Goal: Task Accomplishment & Management: Complete application form

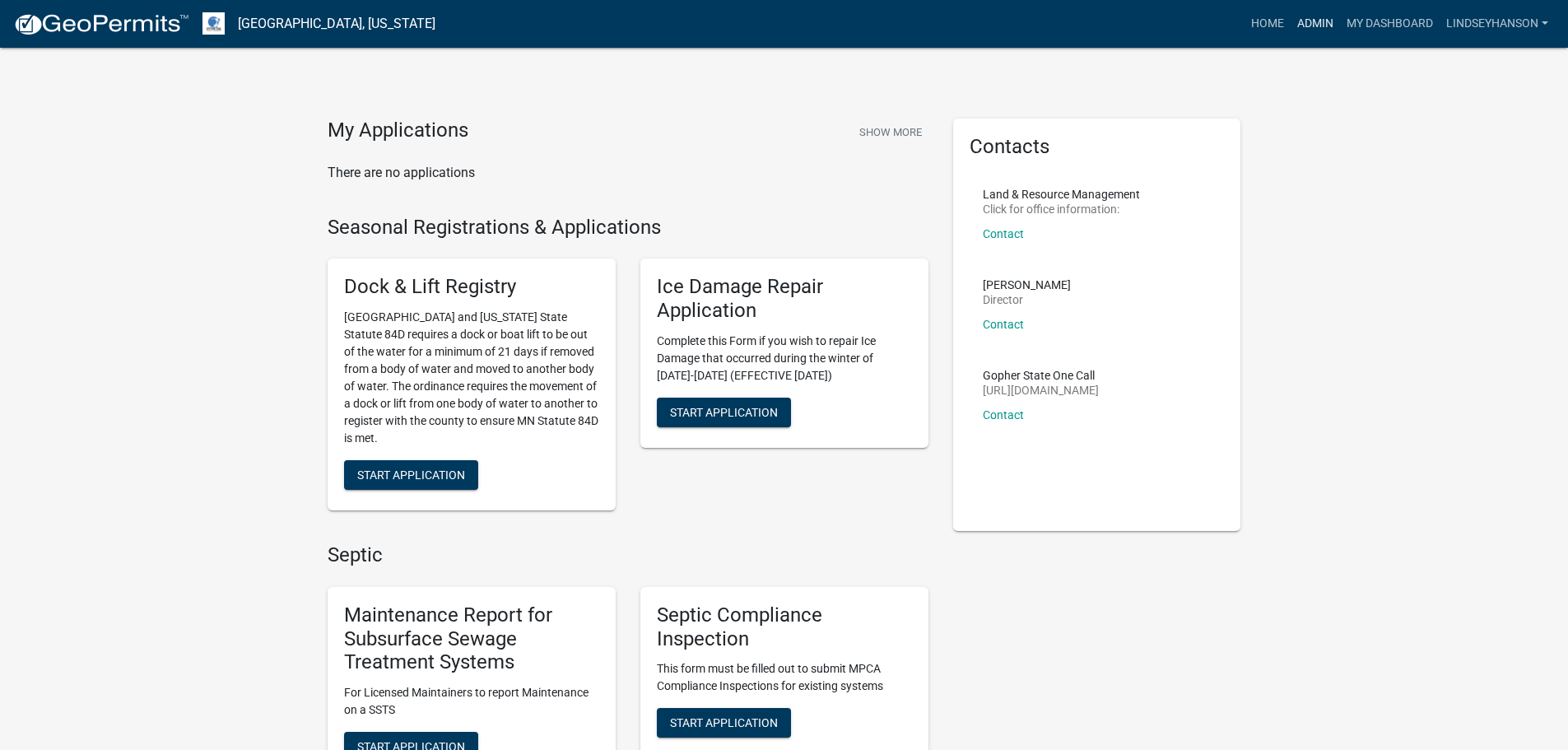
click at [1300, 22] on link "Admin" at bounding box center [1315, 24] width 49 height 32
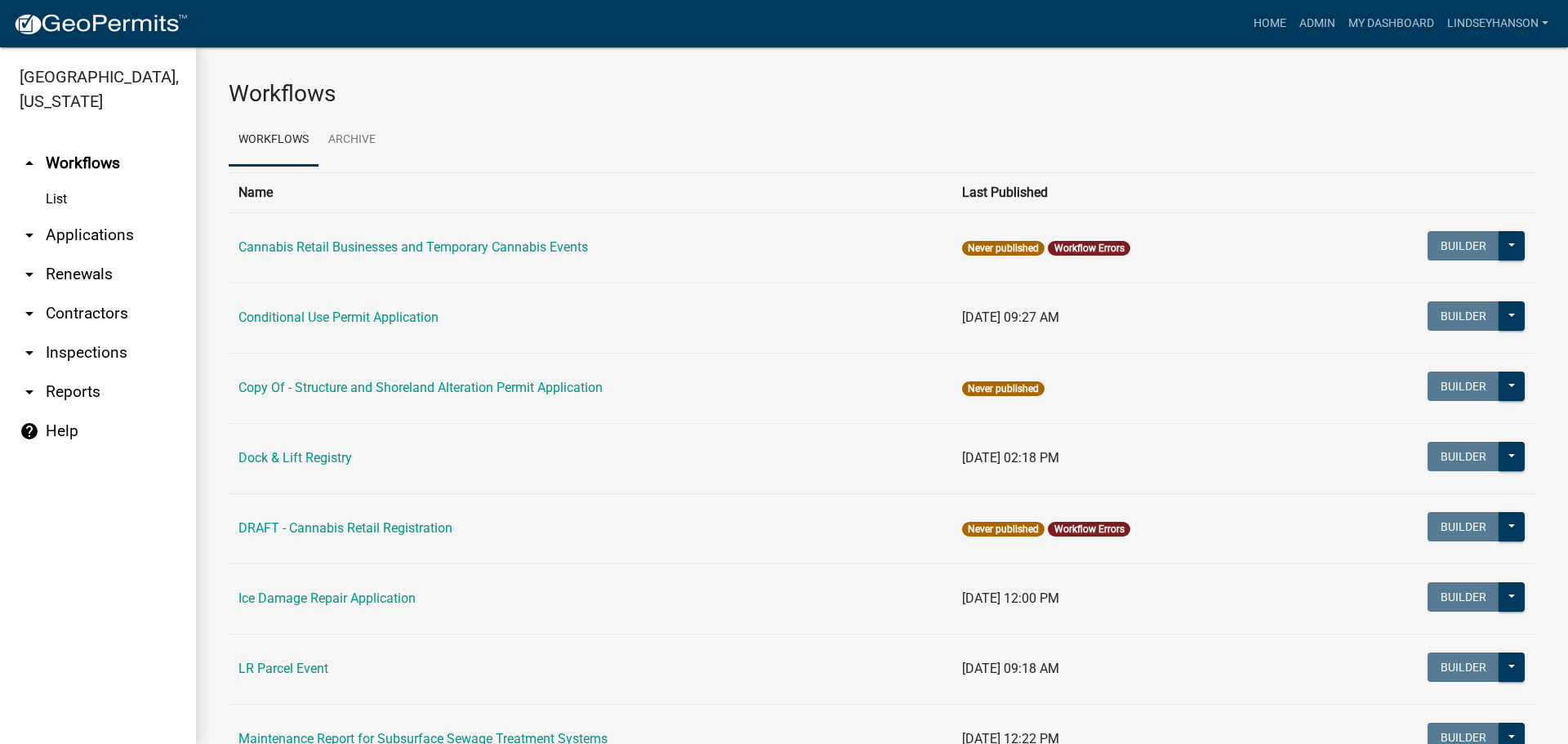
click at [126, 236] on link "arrow_drop_down Applications" at bounding box center [98, 235] width 196 height 39
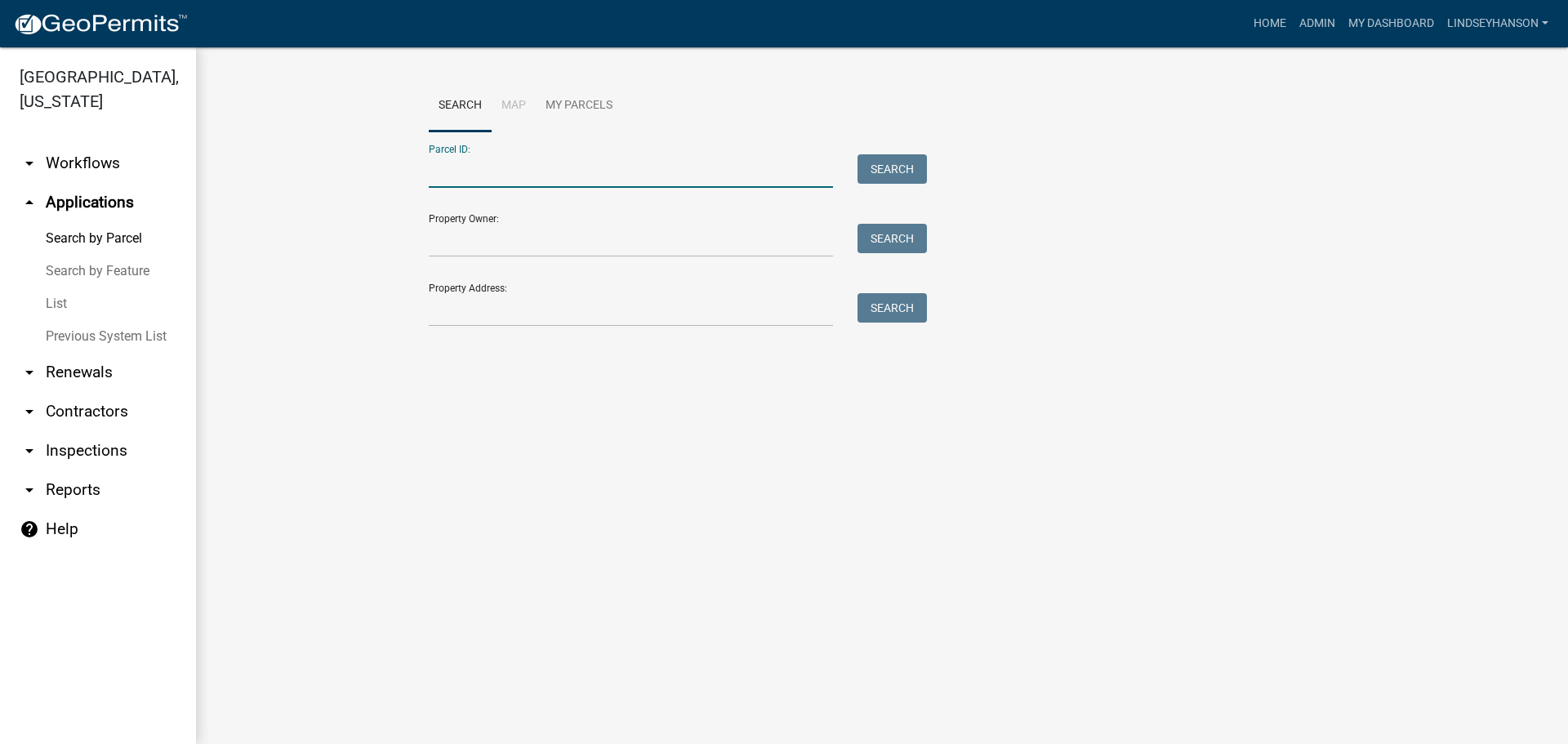
click at [543, 178] on input "Parcel ID:" at bounding box center [630, 171] width 404 height 33
type input "17000991683000"
click at [892, 165] on button "Search" at bounding box center [892, 169] width 69 height 30
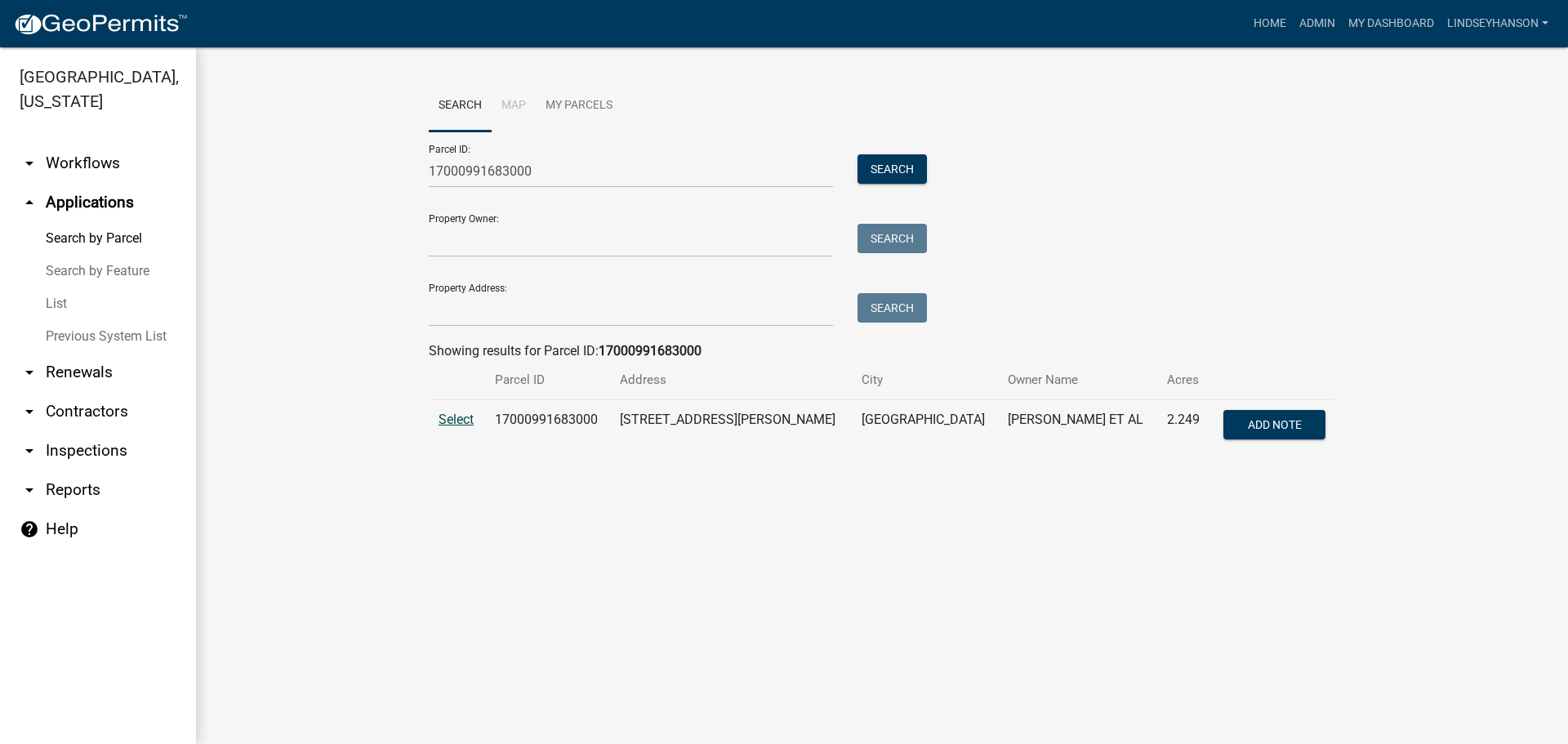
click at [456, 418] on span "Select" at bounding box center [456, 419] width 35 height 16
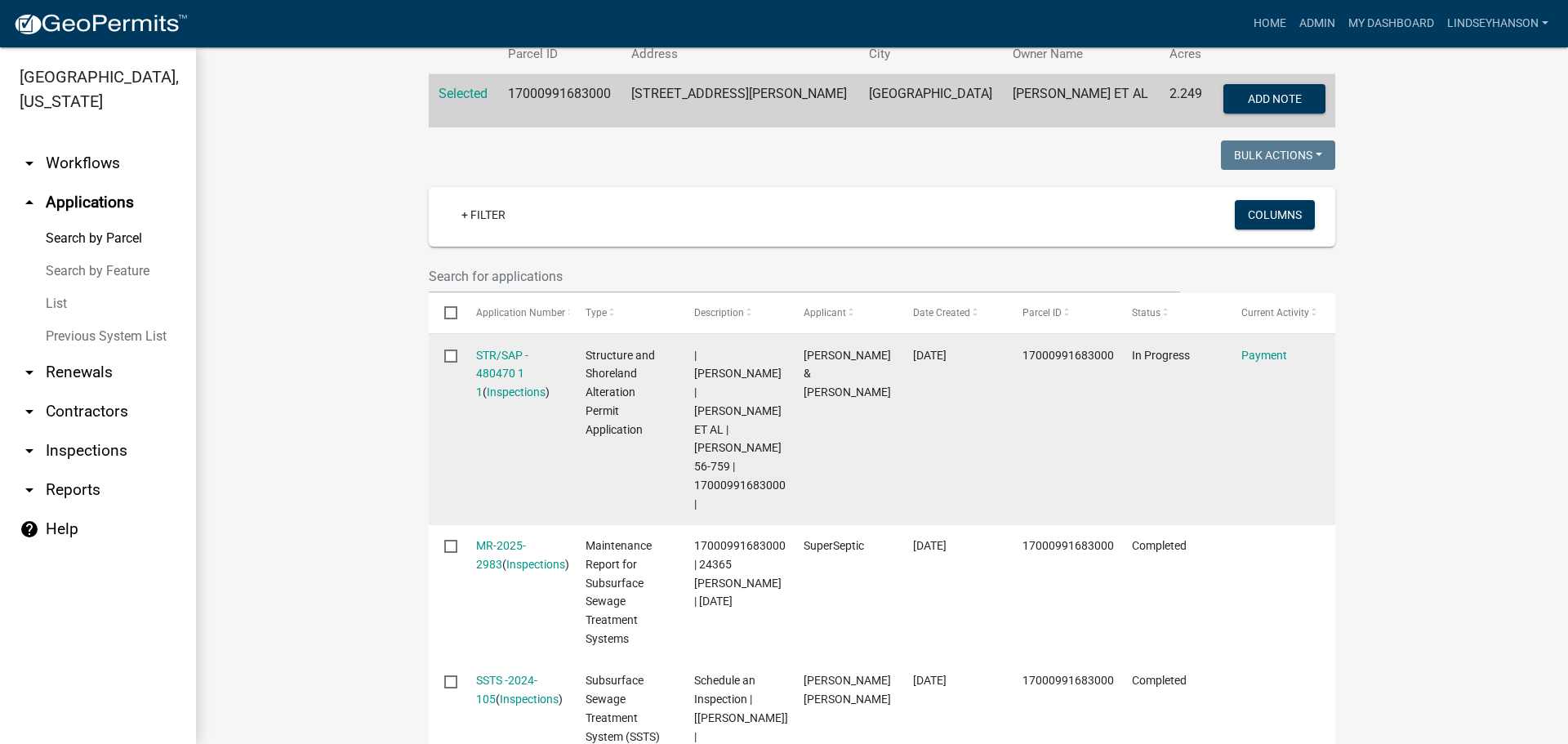
scroll to position [326, 0]
click at [487, 348] on link "STR/SAP - 480470 1 1" at bounding box center [502, 372] width 53 height 51
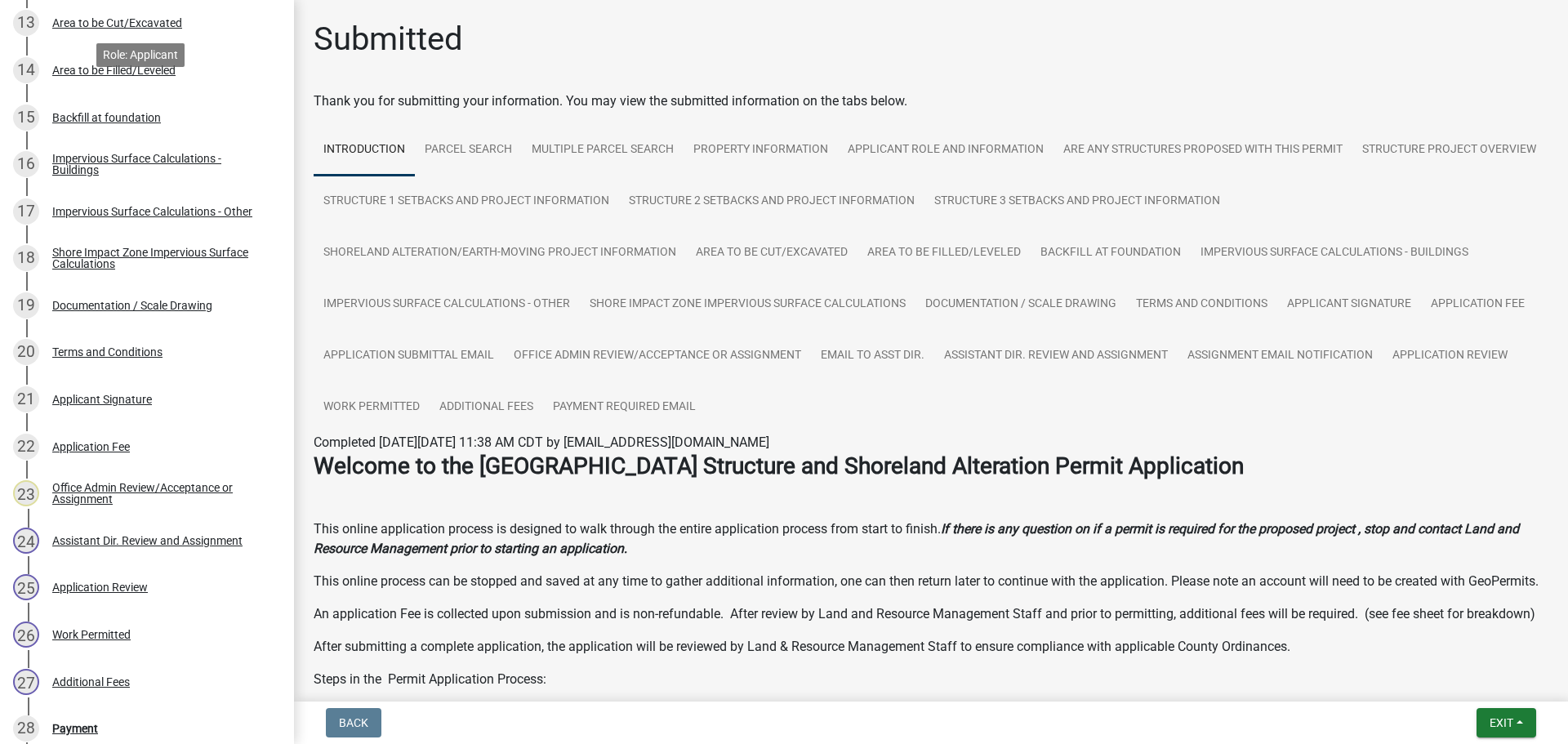
scroll to position [1143, 0]
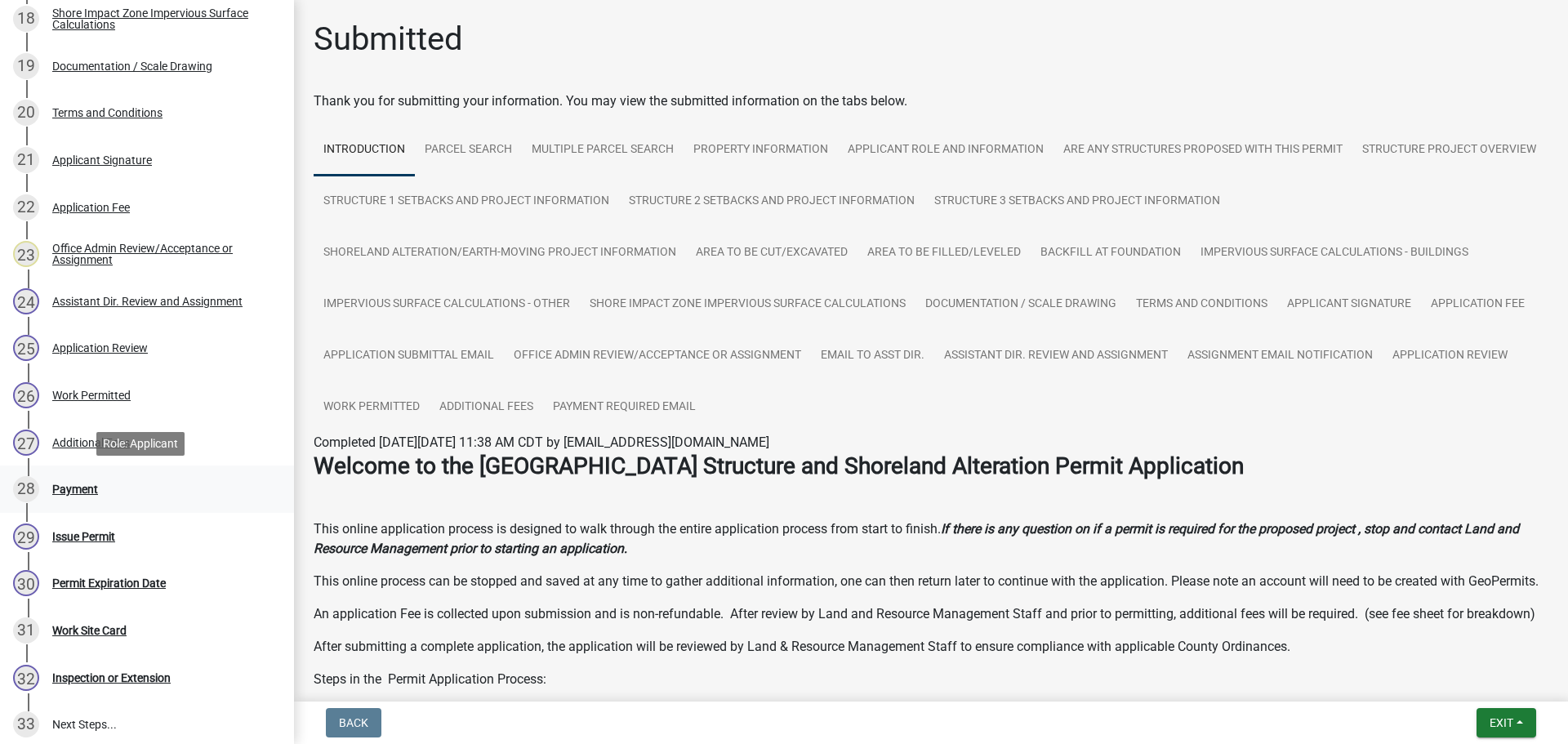
click at [92, 486] on div "Payment" at bounding box center [75, 489] width 45 height 11
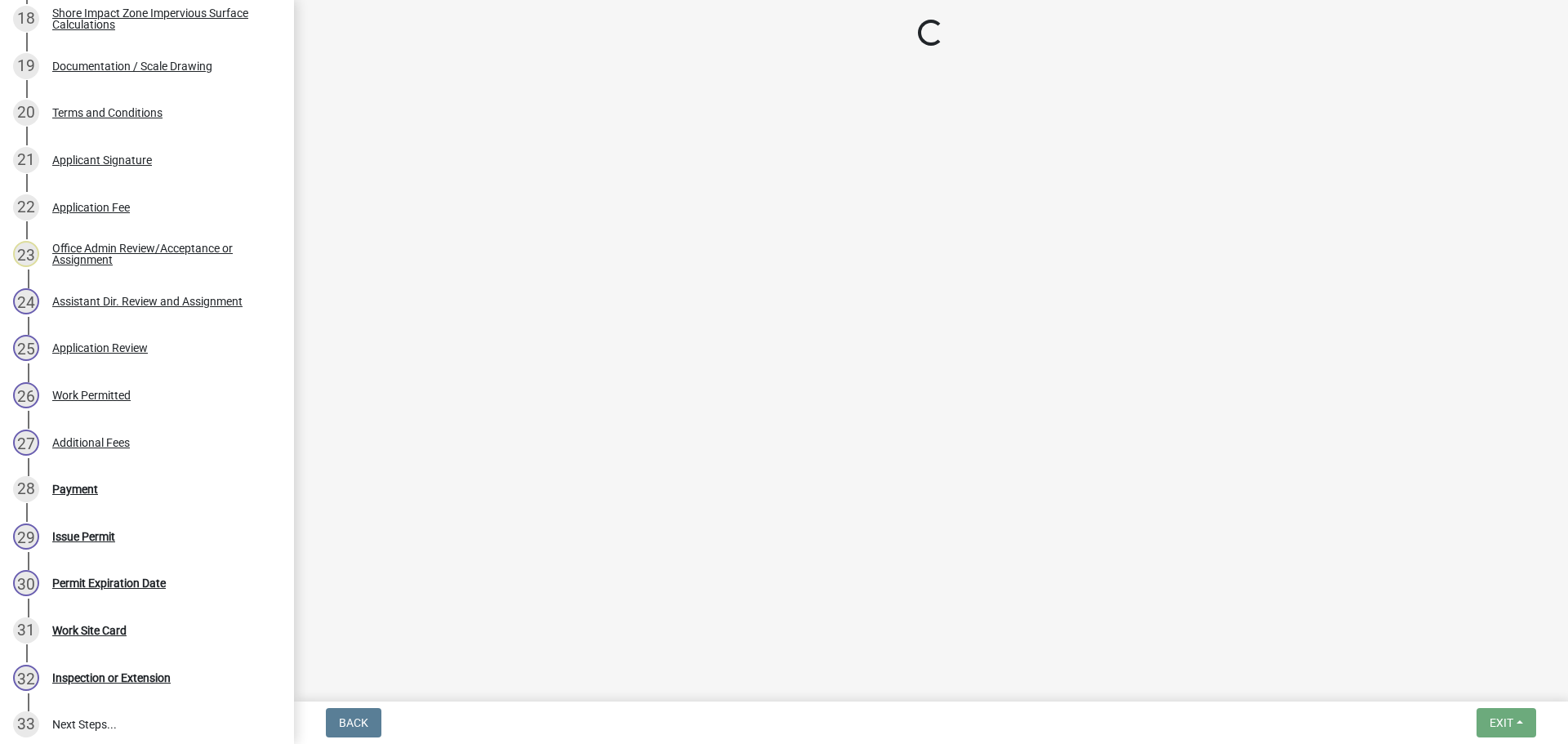
select select "3: 3"
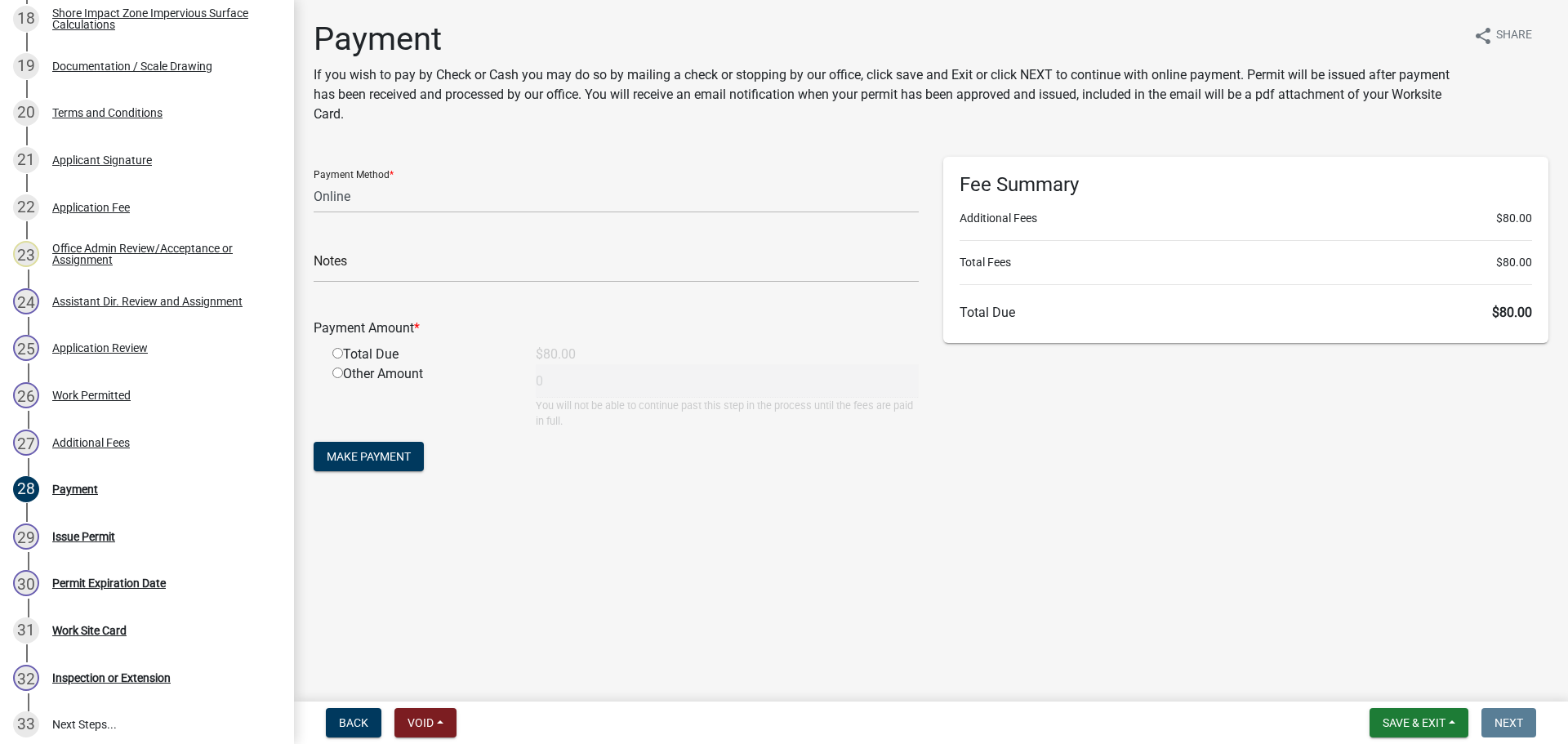
click at [340, 351] on input "radio" at bounding box center [337, 352] width 10 height 10
radio input "true"
type input "80"
click at [358, 455] on span "Make Payment" at bounding box center [368, 457] width 84 height 13
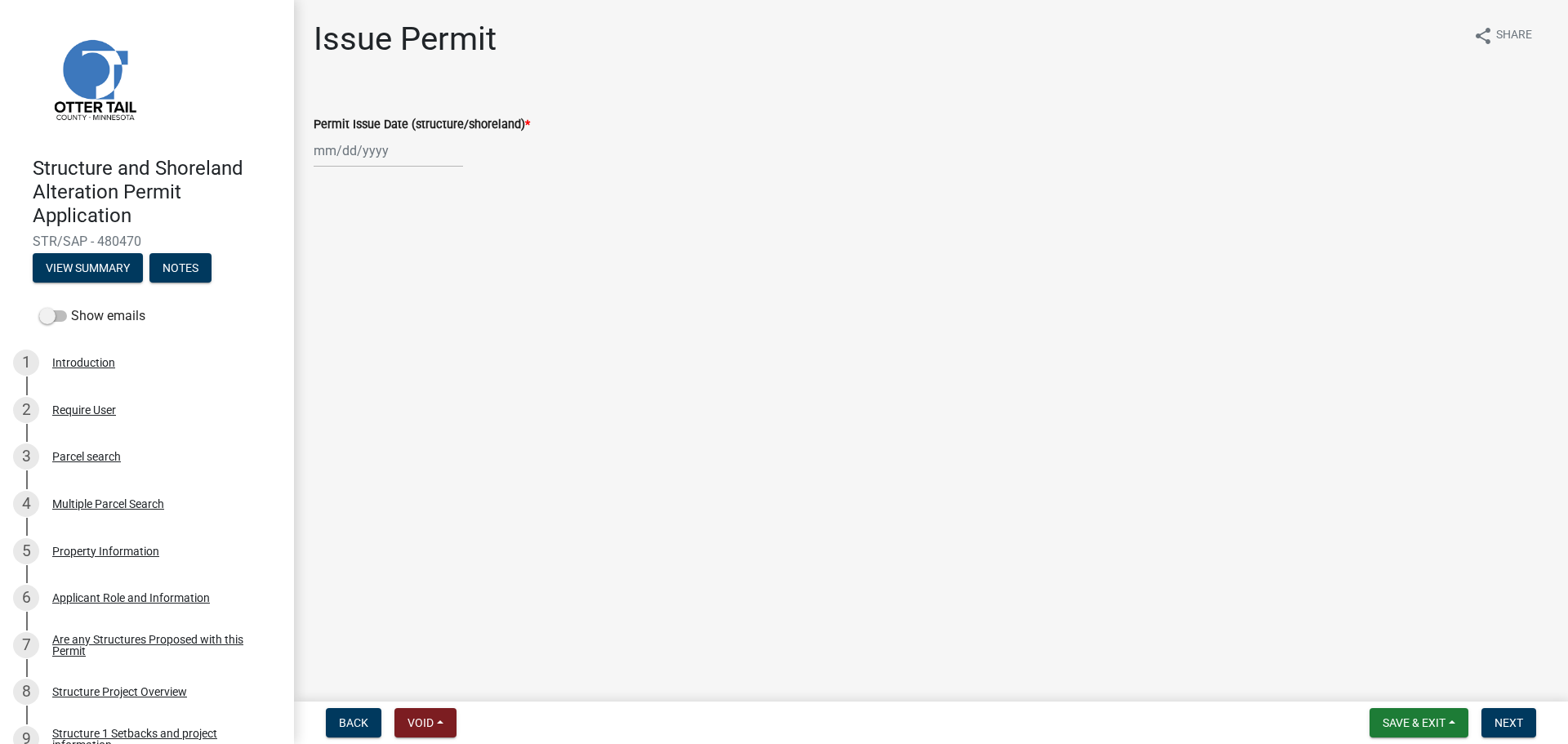
click at [341, 154] on div at bounding box center [388, 151] width 150 height 33
select select "9"
select select "2025"
click at [432, 285] on div "19" at bounding box center [434, 290] width 26 height 26
type input "[DATE]"
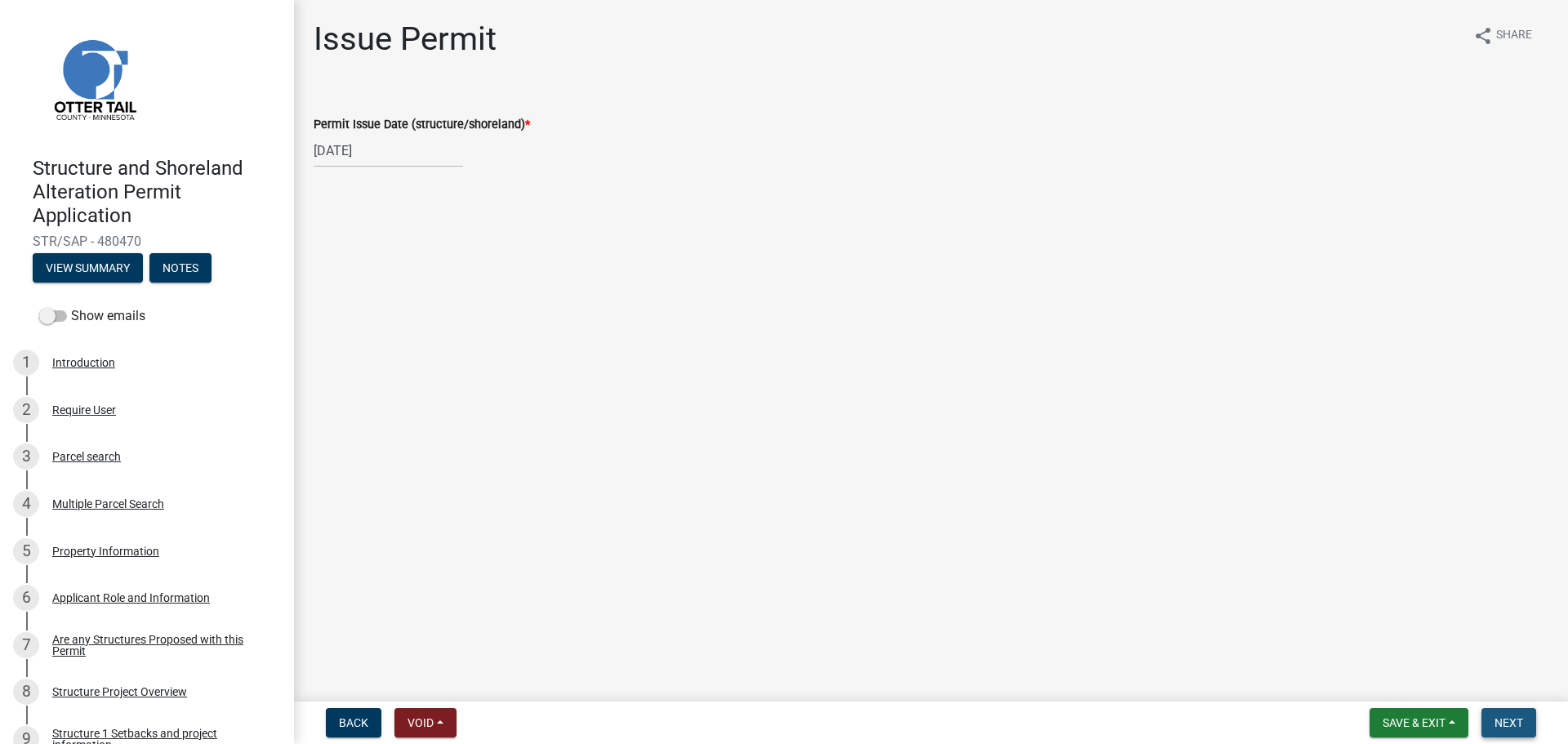
click at [1508, 726] on span "Next" at bounding box center [1508, 723] width 29 height 13
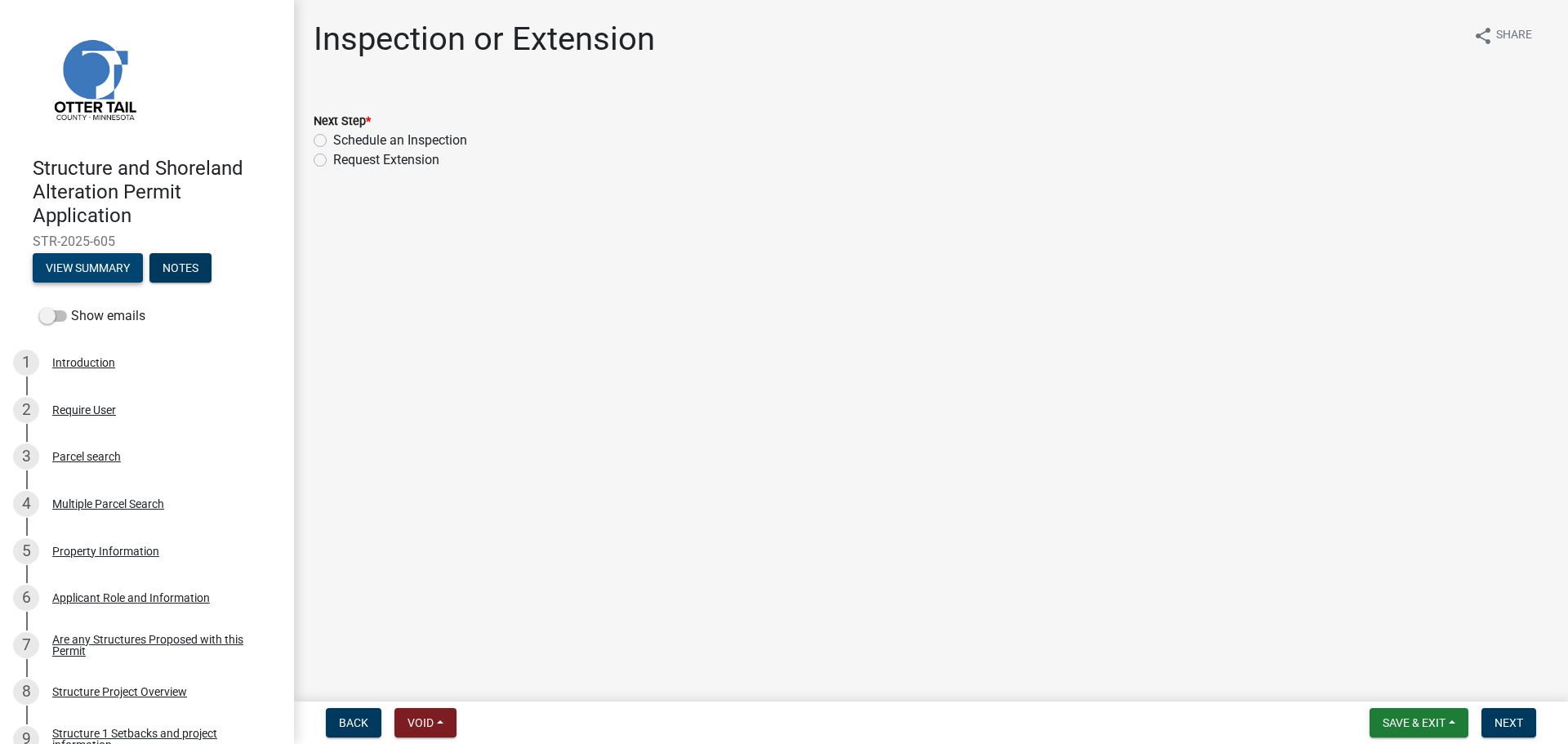
click at [93, 267] on button "View Summary" at bounding box center [87, 268] width 110 height 30
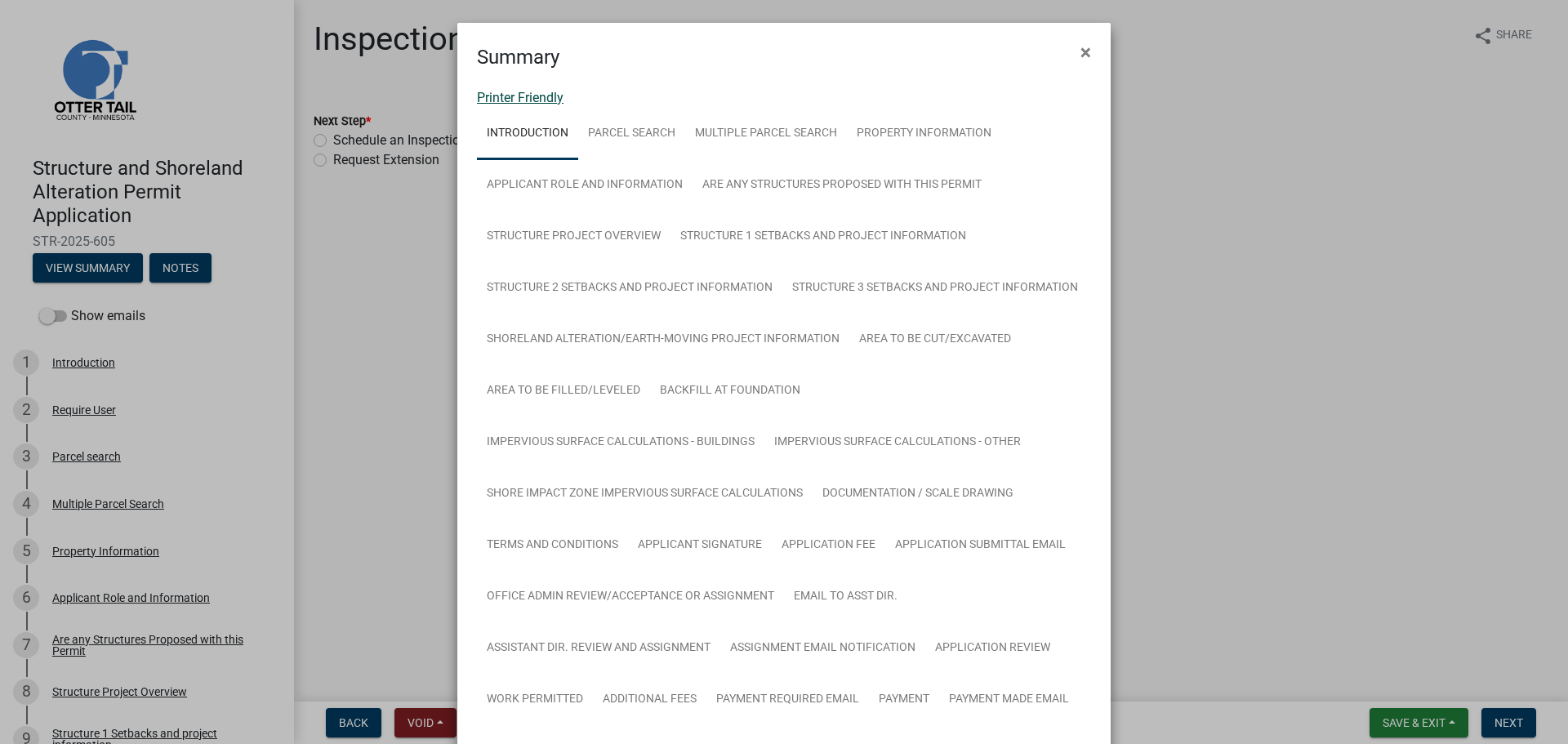
click at [486, 97] on link "Printer Friendly" at bounding box center [520, 97] width 87 height 16
click at [1080, 53] on span "×" at bounding box center [1085, 52] width 10 height 23
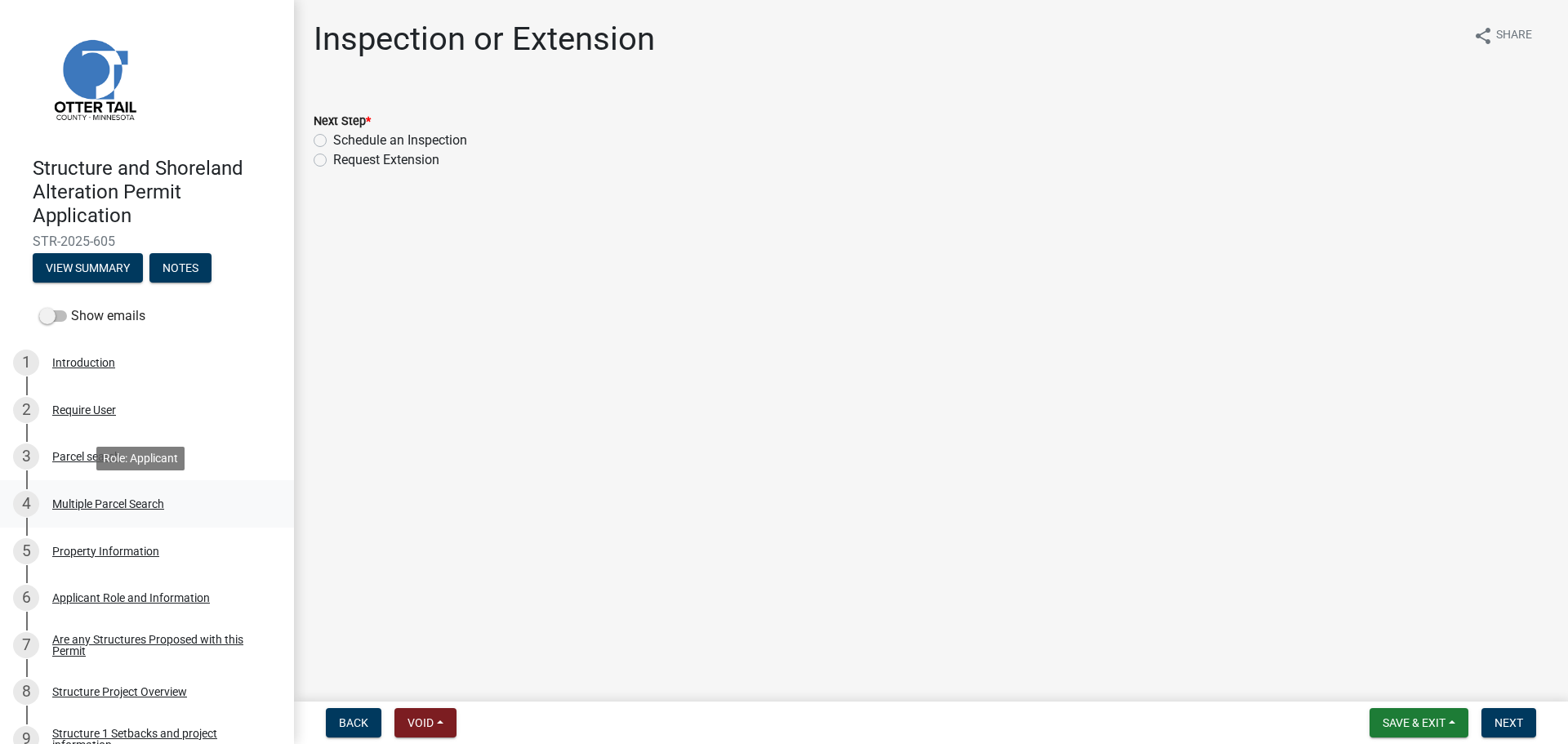
click at [113, 500] on div "Multiple Parcel Search" at bounding box center [108, 504] width 112 height 11
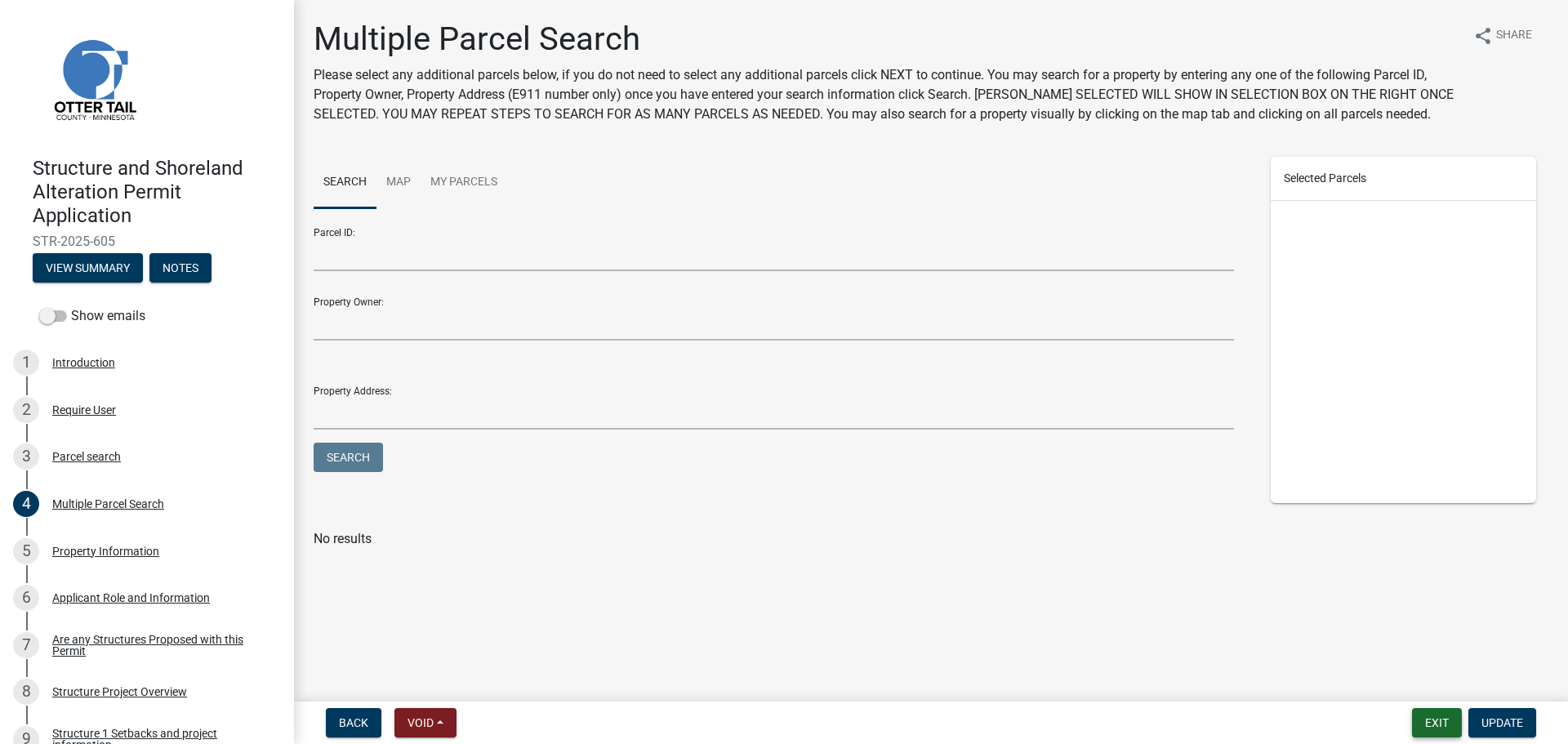
click at [1439, 725] on button "Exit" at bounding box center [1437, 723] width 50 height 30
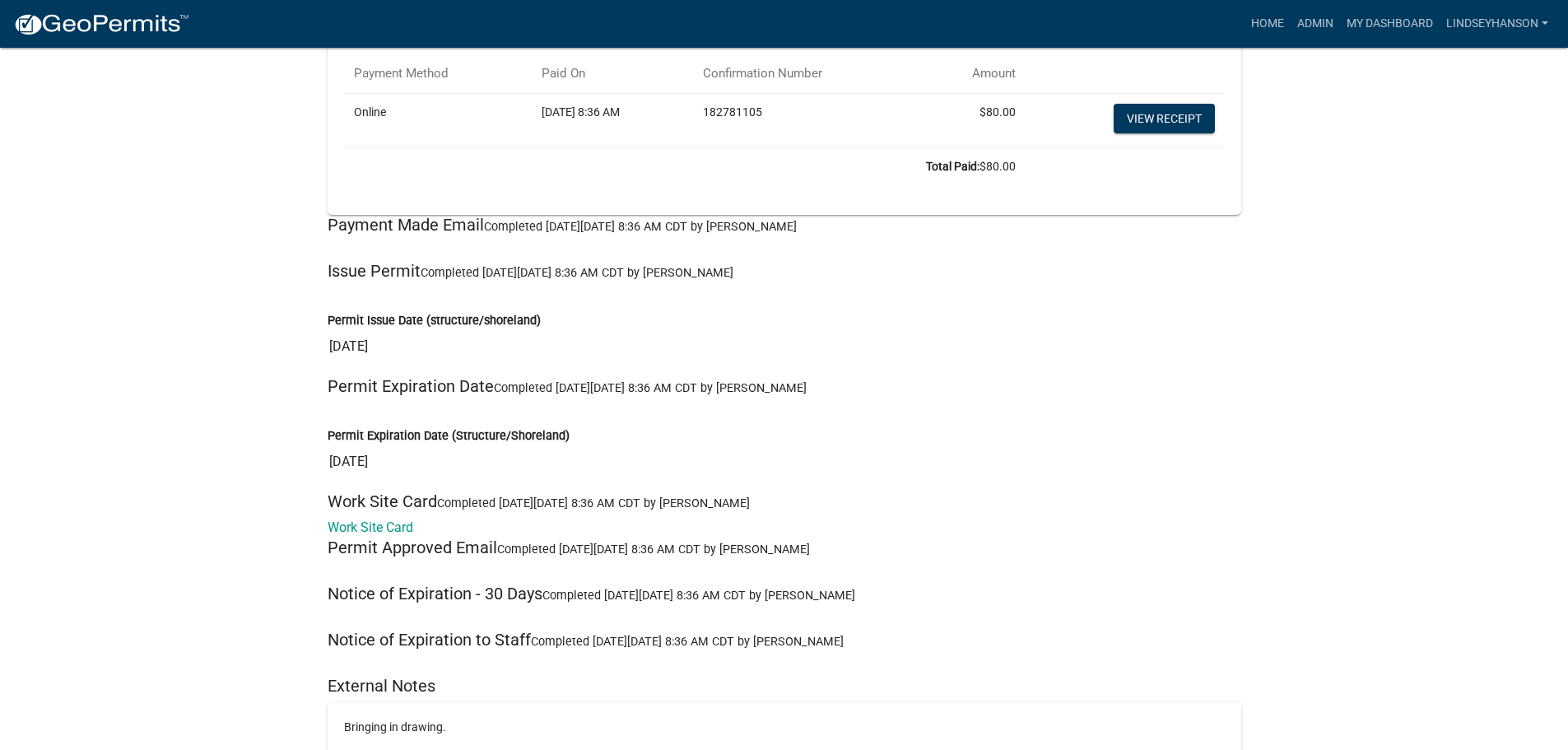
scroll to position [22314, 0]
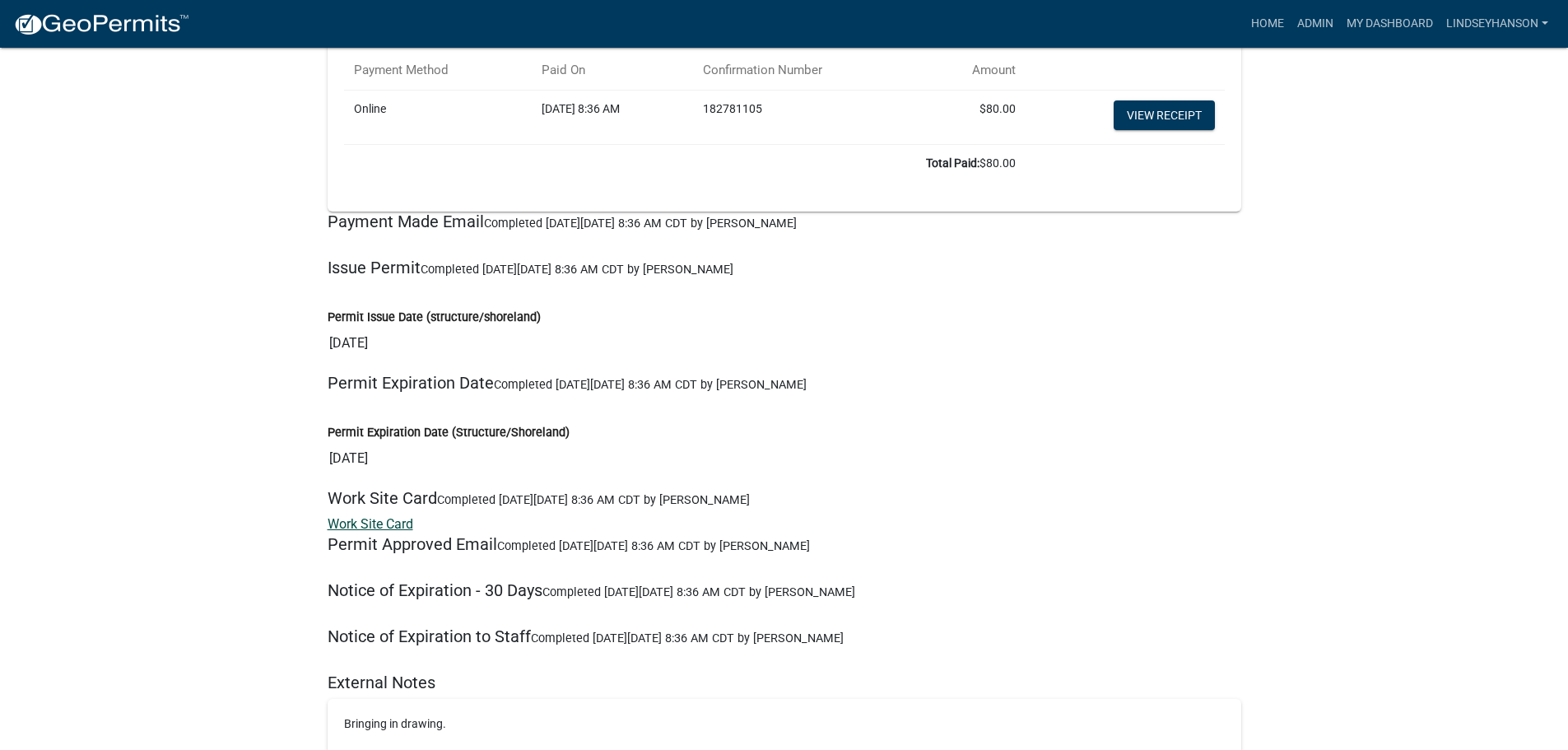
click at [398, 516] on link "Work Site Card" at bounding box center [371, 524] width 86 height 16
